Goal: Navigation & Orientation: Find specific page/section

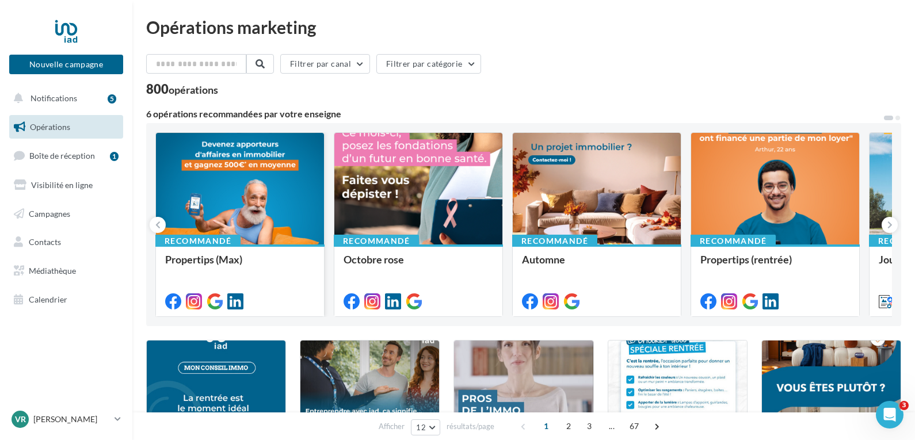
click at [200, 212] on div at bounding box center [240, 189] width 168 height 113
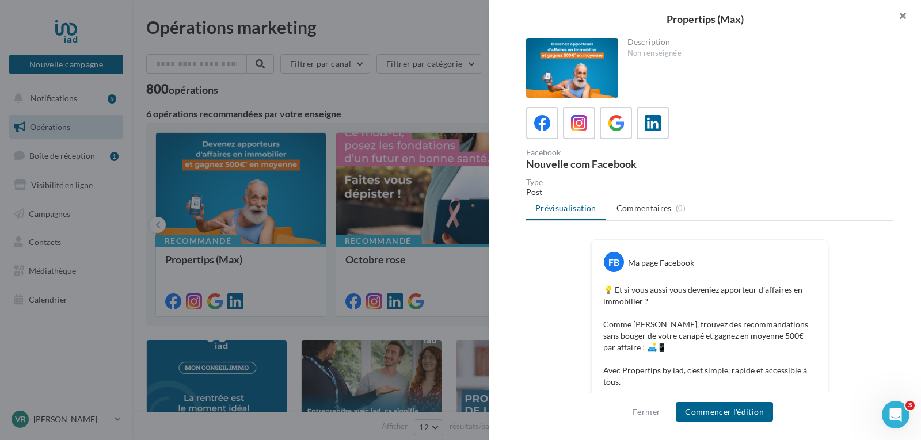
click at [905, 12] on button "button" at bounding box center [898, 17] width 46 height 35
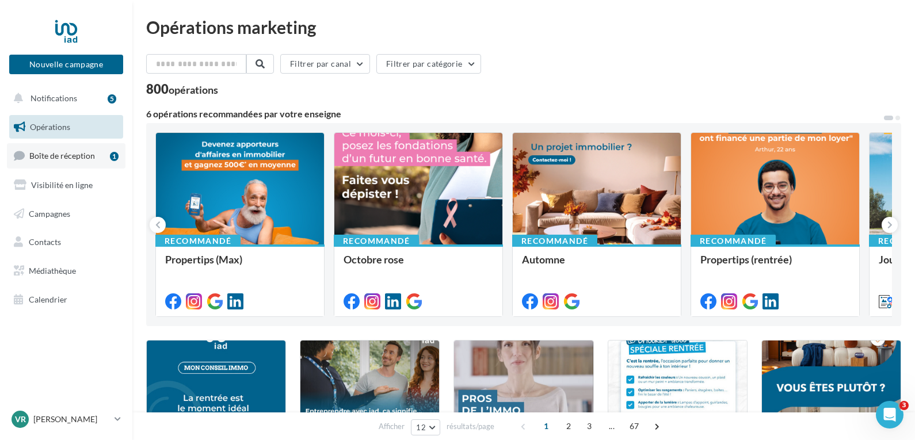
click at [66, 162] on link "Boîte de réception 1" at bounding box center [66, 155] width 119 height 25
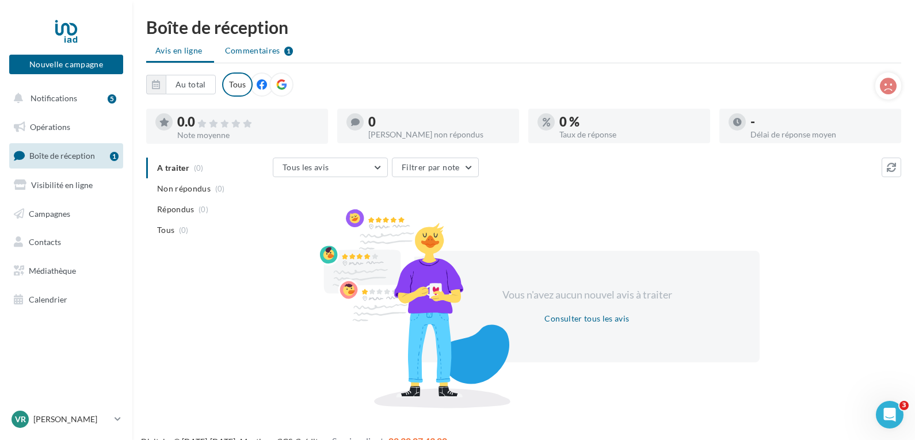
click at [250, 48] on span "Commentaires" at bounding box center [252, 51] width 55 height 12
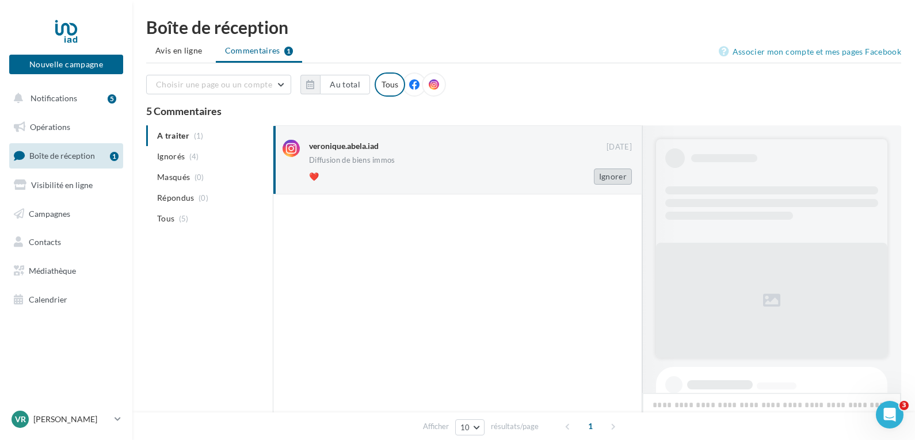
click at [614, 176] on button "Ignorer" at bounding box center [613, 177] width 38 height 16
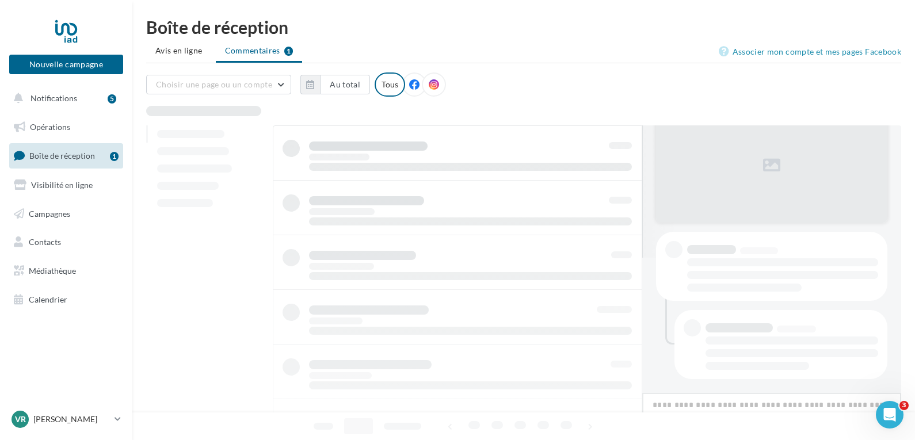
scroll to position [135, 0]
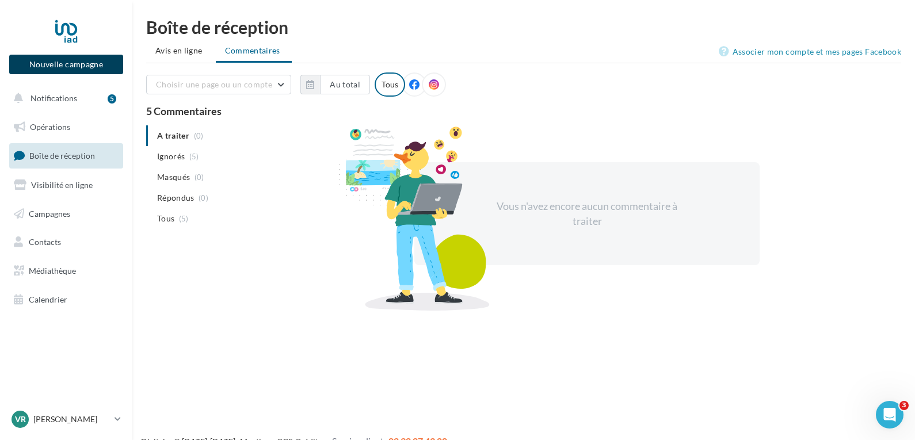
click at [51, 67] on button "Nouvelle campagne" at bounding box center [66, 65] width 114 height 20
click at [45, 213] on div at bounding box center [457, 203] width 915 height 440
click at [52, 209] on span "Campagnes" at bounding box center [49, 213] width 41 height 10
